Goal: Complete application form: Complete application form

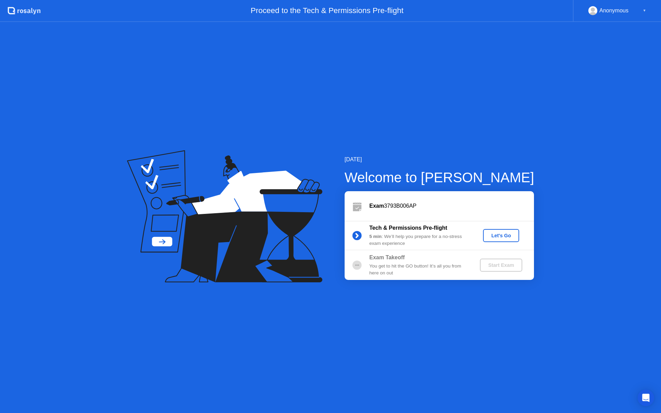
click at [494, 238] on div "Let's Go" at bounding box center [501, 236] width 31 height 6
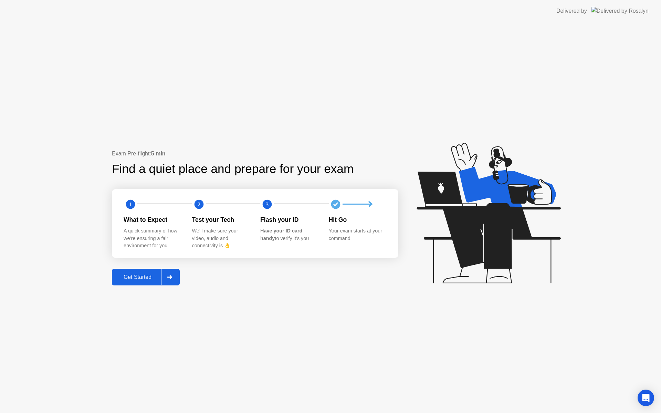
click at [138, 282] on button "Get Started" at bounding box center [146, 277] width 68 height 17
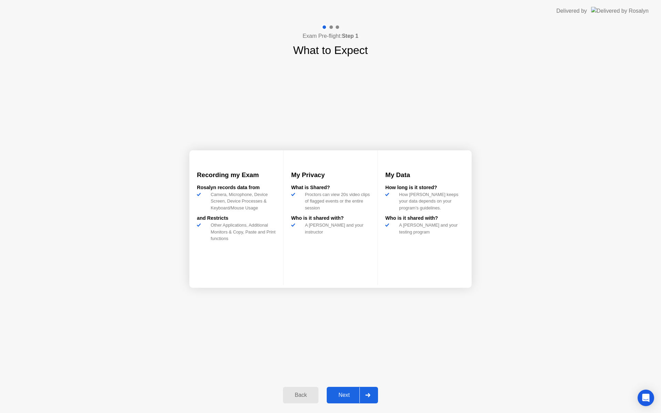
click at [350, 398] on div "Next" at bounding box center [344, 395] width 31 height 6
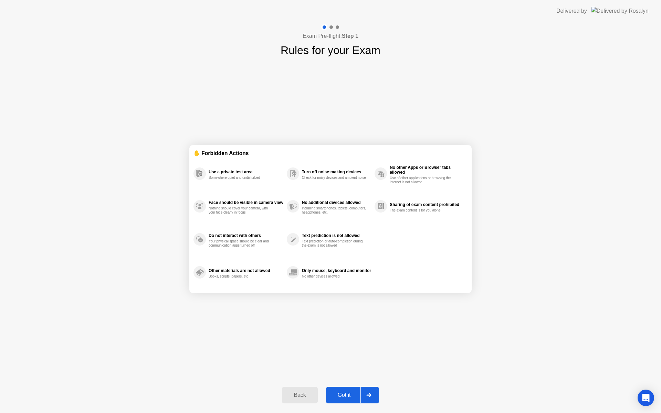
click at [353, 400] on button "Got it" at bounding box center [352, 395] width 53 height 17
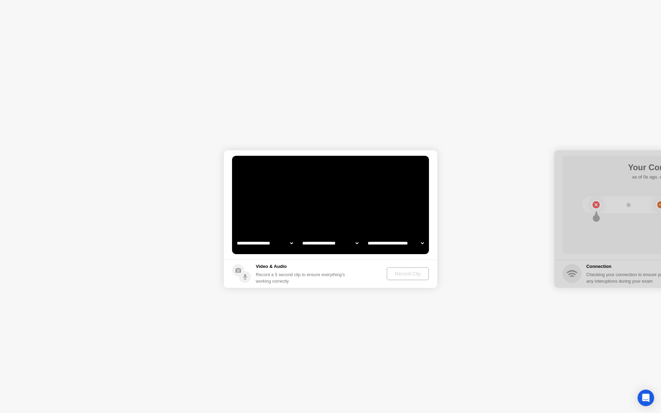
select select "**********"
select select "*******"
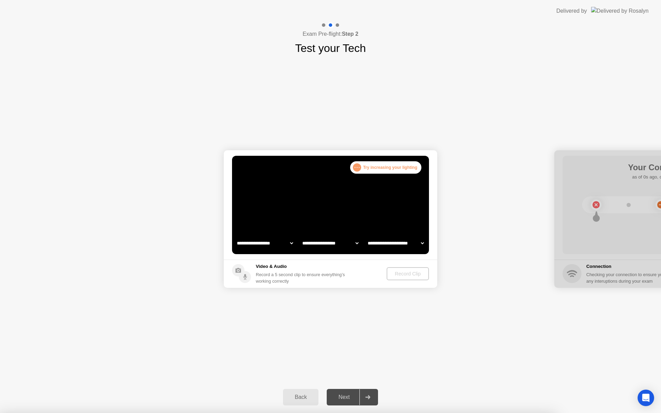
select select "**********"
click at [39, 413] on div at bounding box center [330, 413] width 661 height 0
click at [34, 413] on div at bounding box center [330, 413] width 661 height 0
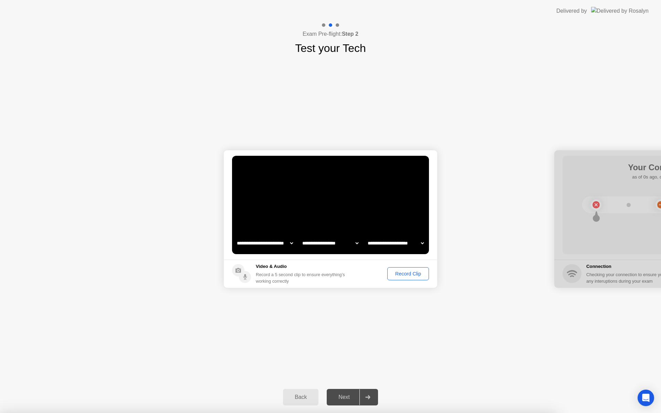
click at [27, 413] on div at bounding box center [330, 413] width 661 height 0
drag, startPoint x: 380, startPoint y: 63, endPoint x: 371, endPoint y: 73, distance: 13.4
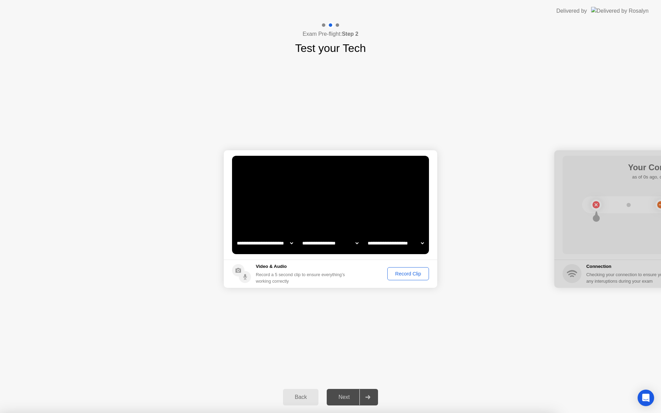
drag, startPoint x: 354, startPoint y: 152, endPoint x: 302, endPoint y: 210, distance: 78.0
drag, startPoint x: 241, startPoint y: 241, endPoint x: 243, endPoint y: 234, distance: 6.9
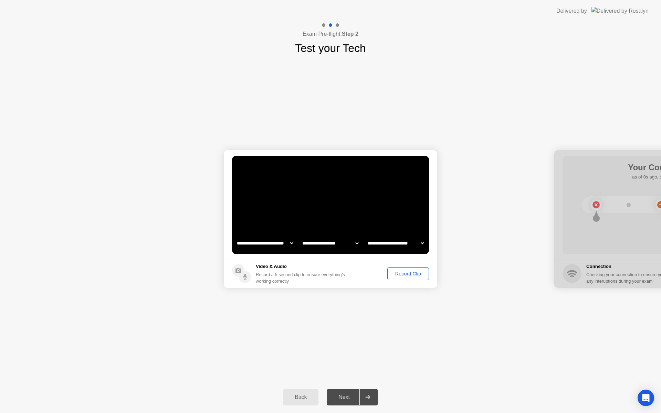
click at [403, 277] on div "Record Clip" at bounding box center [408, 274] width 37 height 6
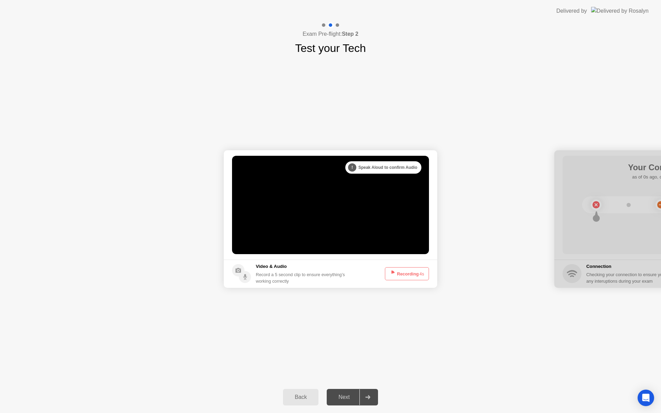
drag, startPoint x: 464, startPoint y: 279, endPoint x: 415, endPoint y: 371, distance: 104.9
click at [371, 399] on div at bounding box center [367, 398] width 17 height 16
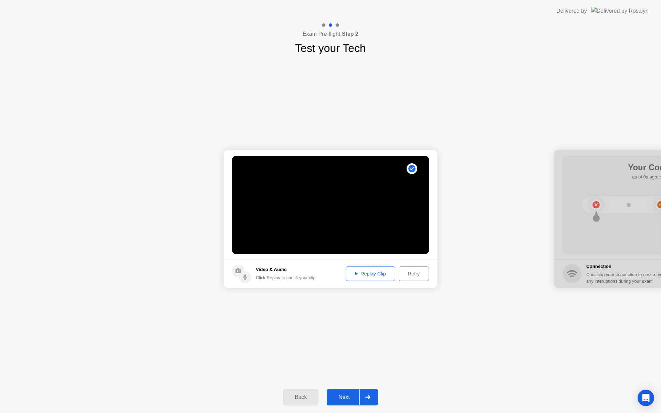
click at [355, 397] on div "Next" at bounding box center [344, 398] width 31 height 6
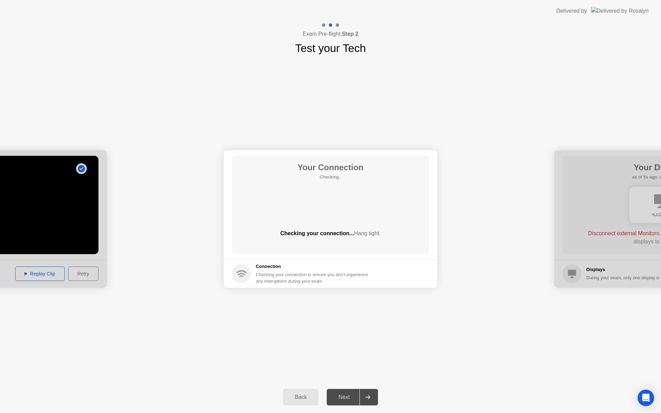
drag, startPoint x: 256, startPoint y: 274, endPoint x: 249, endPoint y: 273, distance: 7.3
click at [256, 274] on div "Checking your connection to ensure you don’t experience any interuptions during…" at bounding box center [314, 278] width 116 height 13
drag, startPoint x: 249, startPoint y: 273, endPoint x: 246, endPoint y: 272, distance: 3.8
click at [248, 273] on circle at bounding box center [241, 273] width 19 height 19
click at [244, 271] on circle at bounding box center [241, 273] width 19 height 19
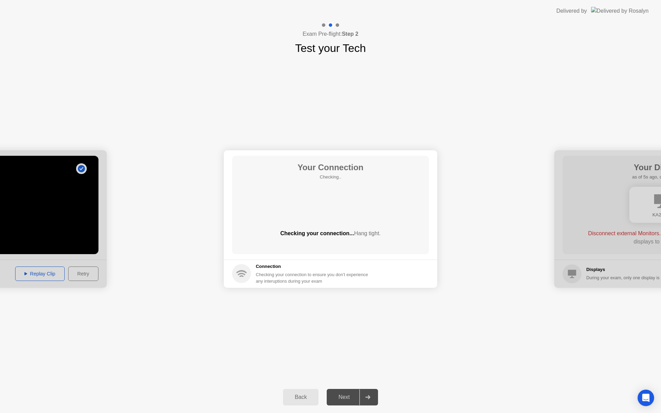
drag, startPoint x: 341, startPoint y: 188, endPoint x: 319, endPoint y: 180, distance: 23.7
click at [342, 184] on div "Your Connection Checking.. Checking your connection... Hang tight." at bounding box center [330, 205] width 197 height 98
drag, startPoint x: 319, startPoint y: 209, endPoint x: 319, endPoint y: 204, distance: 5.6
click at [321, 207] on div "Your Connection Checking.. Checking your connection... Hang tight." at bounding box center [330, 205] width 197 height 98
click at [347, 400] on div "Next" at bounding box center [344, 398] width 31 height 6
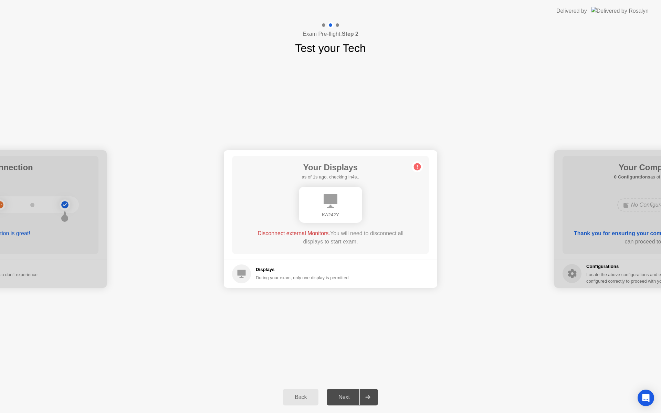
click at [325, 204] on icon at bounding box center [331, 202] width 14 height 14
click at [234, 269] on circle at bounding box center [241, 274] width 19 height 19
click at [419, 165] on circle at bounding box center [417, 166] width 7 height 7
drag, startPoint x: 327, startPoint y: 218, endPoint x: 332, endPoint y: 210, distance: 8.9
click at [329, 214] on div "Your Displays as of 4s ago, checking in1s.. Disconnect external Monitors. You w…" at bounding box center [330, 205] width 197 height 98
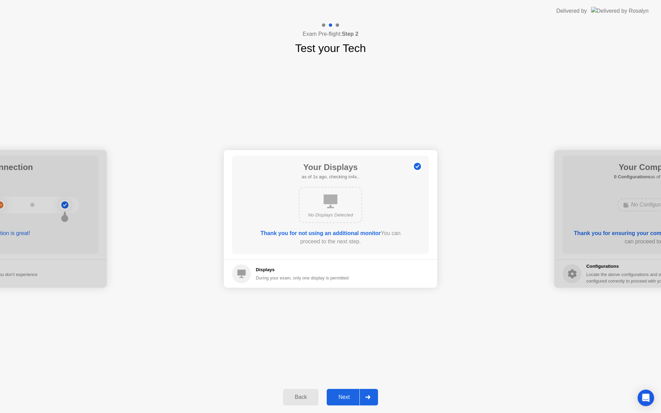
drag, startPoint x: 348, startPoint y: 390, endPoint x: 348, endPoint y: 396, distance: 5.9
click at [348, 390] on button "Next" at bounding box center [352, 397] width 51 height 17
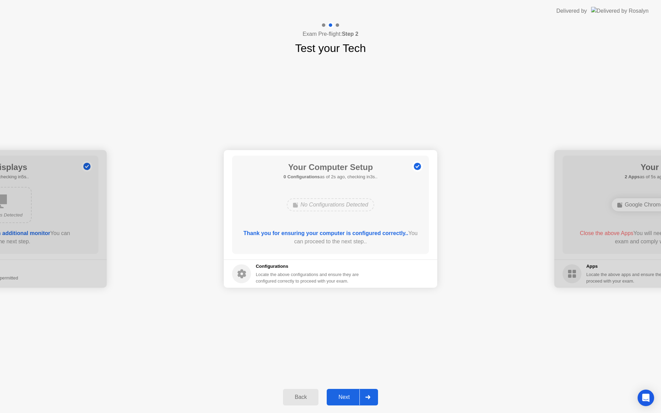
click at [352, 393] on button "Next" at bounding box center [352, 397] width 51 height 17
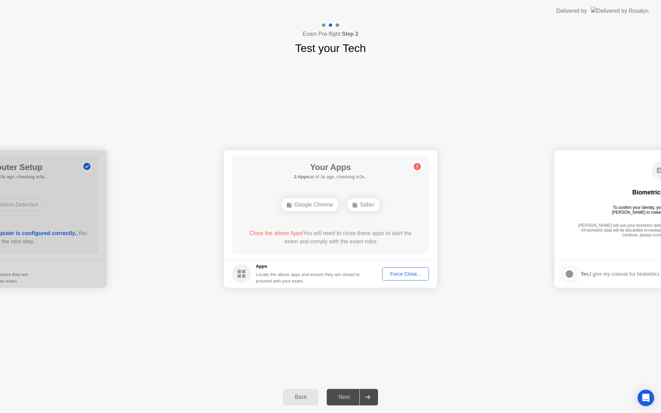
click at [399, 276] on div "Force Close..." at bounding box center [406, 274] width 42 height 6
click at [402, 274] on div "Force Close..." at bounding box center [406, 274] width 42 height 6
drag, startPoint x: 352, startPoint y: 246, endPoint x: 355, endPoint y: 247, distance: 3.5
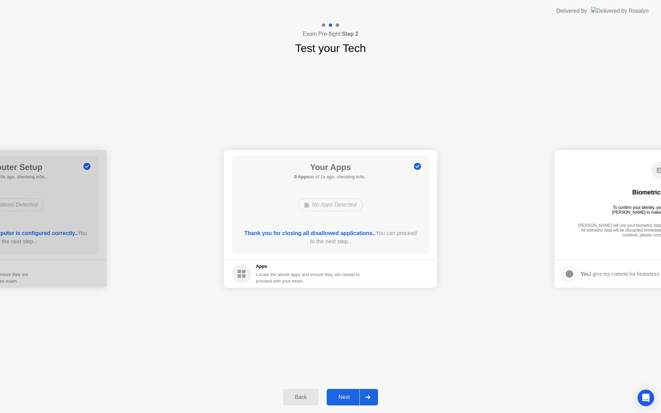
click at [342, 397] on div "Next" at bounding box center [344, 397] width 31 height 6
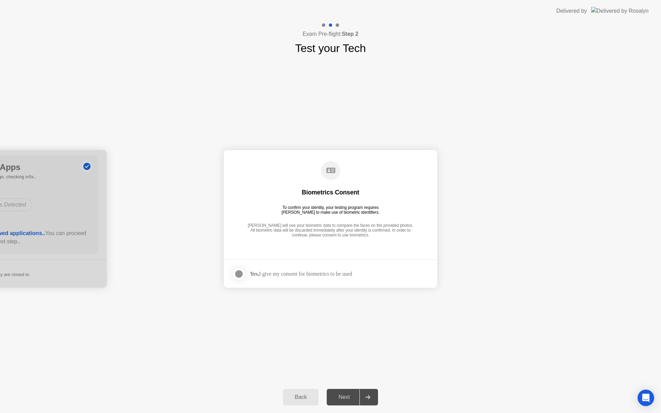
drag, startPoint x: 233, startPoint y: 273, endPoint x: 240, endPoint y: 273, distance: 6.9
click at [234, 272] on footer "Yes, I give my consent for biometrics to be used" at bounding box center [330, 274] width 213 height 28
click at [240, 273] on div at bounding box center [239, 274] width 8 height 8
click at [347, 400] on div "Next" at bounding box center [344, 397] width 31 height 6
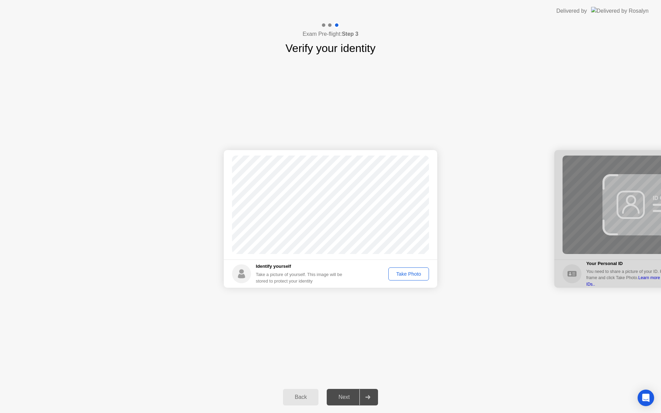
click at [409, 275] on div "Take Photo" at bounding box center [409, 274] width 36 height 6
click at [348, 396] on div "Next" at bounding box center [344, 397] width 31 height 6
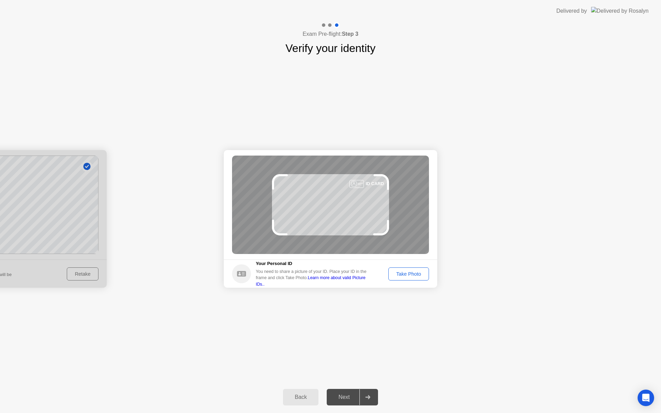
click at [413, 277] on div "Take Photo" at bounding box center [409, 274] width 36 height 6
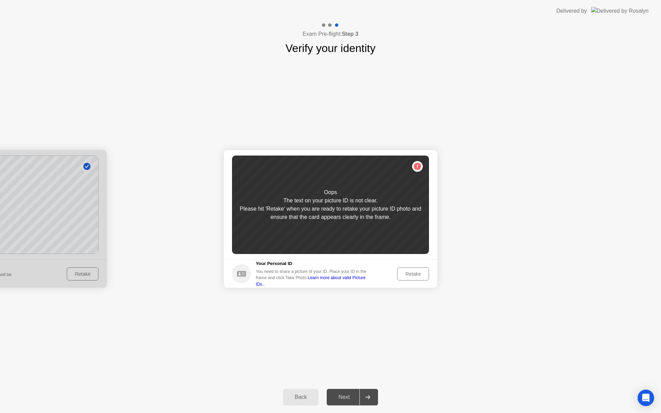
click at [418, 272] on div "Retake" at bounding box center [413, 274] width 27 height 6
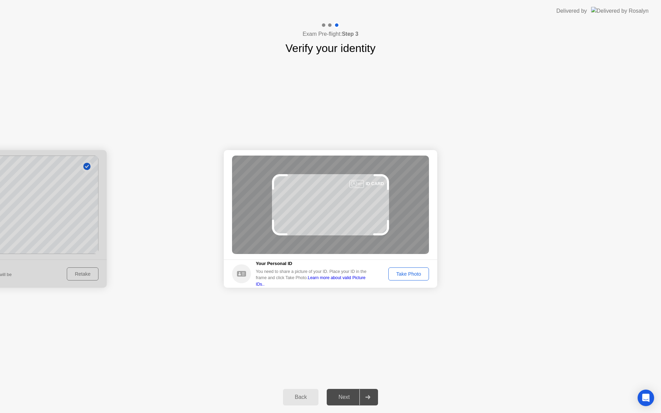
click at [408, 275] on div "Take Photo" at bounding box center [409, 274] width 36 height 6
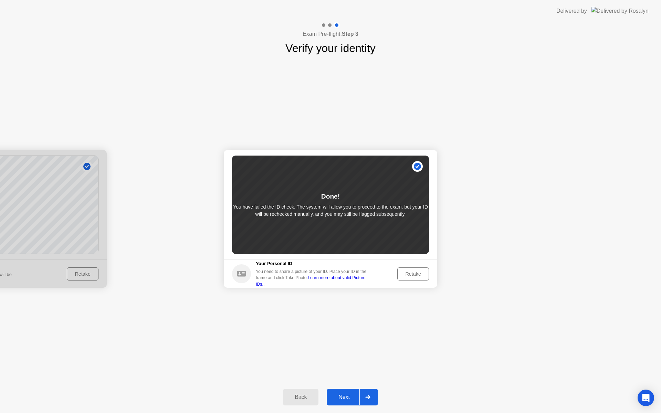
click at [342, 404] on button "Next" at bounding box center [352, 397] width 51 height 17
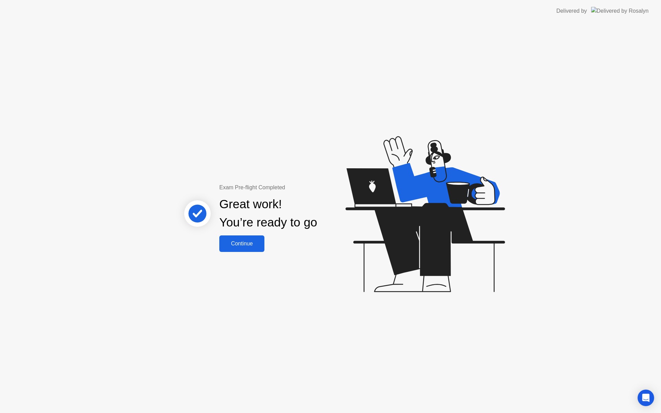
click at [251, 244] on div "Continue" at bounding box center [241, 244] width 41 height 6
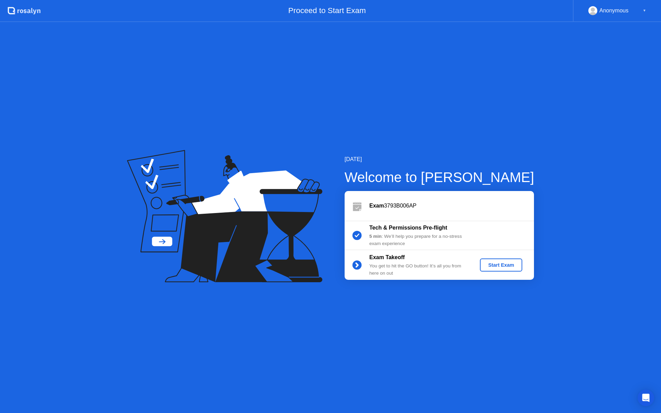
click at [492, 265] on div "Start Exam" at bounding box center [501, 265] width 37 height 6
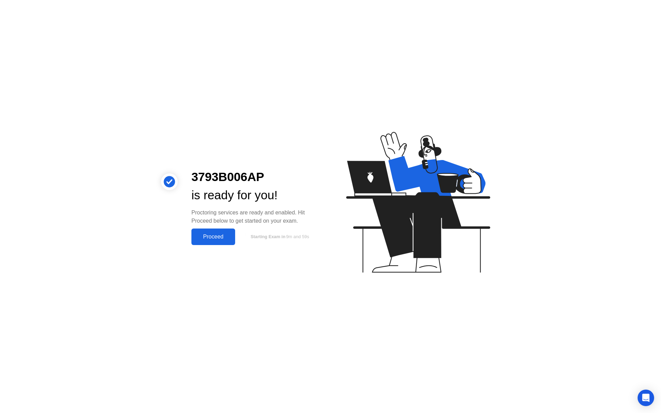
click at [207, 237] on div "Proceed" at bounding box center [213, 237] width 40 height 6
